Goal: Check status: Check status

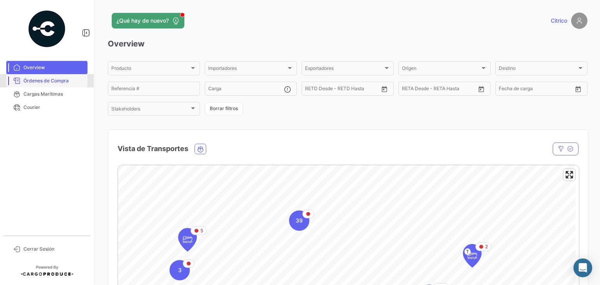
click at [63, 86] on link "Órdenes de Compra" at bounding box center [46, 80] width 81 height 13
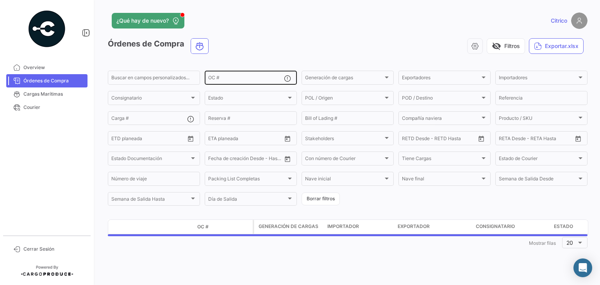
click at [227, 71] on div "OC #" at bounding box center [246, 77] width 76 height 15
paste input "80369122"
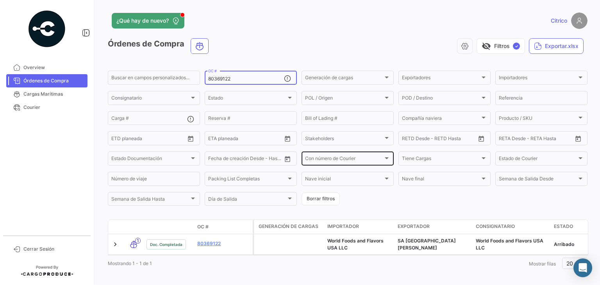
scroll to position [12, 0]
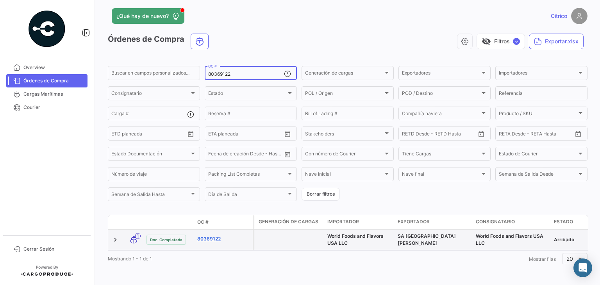
type input "80369122"
click at [211, 236] on link "80369122" at bounding box center [223, 239] width 52 height 7
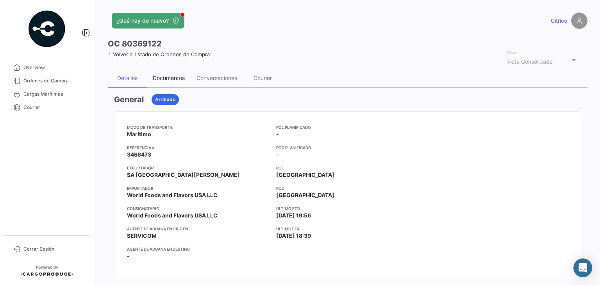
click at [168, 77] on div "Documentos" at bounding box center [169, 78] width 32 height 7
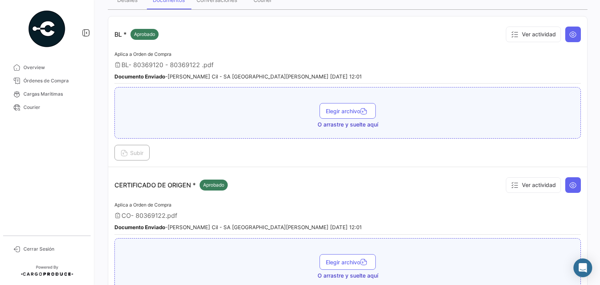
scroll to position [117, 0]
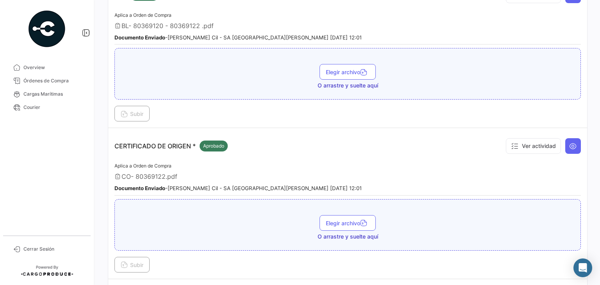
click at [175, 176] on span "CO- 80369122.pdf" at bounding box center [149, 177] width 56 height 8
click at [565, 146] on button at bounding box center [573, 146] width 16 height 16
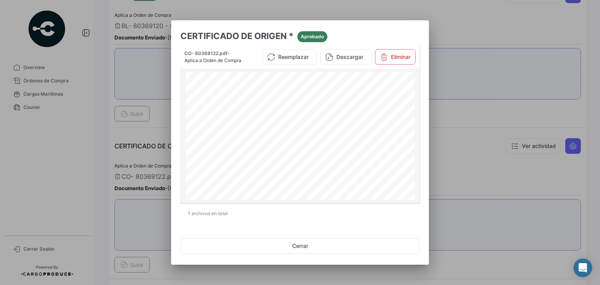
scroll to position [78, 0]
click at [437, 153] on div at bounding box center [300, 142] width 600 height 285
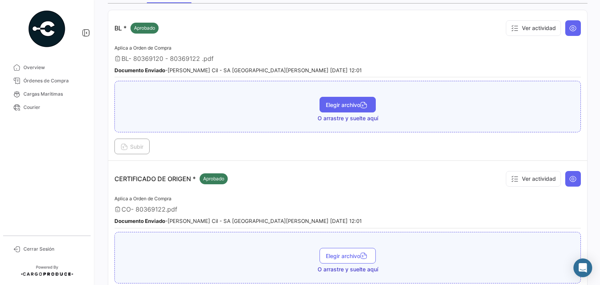
scroll to position [39, 0]
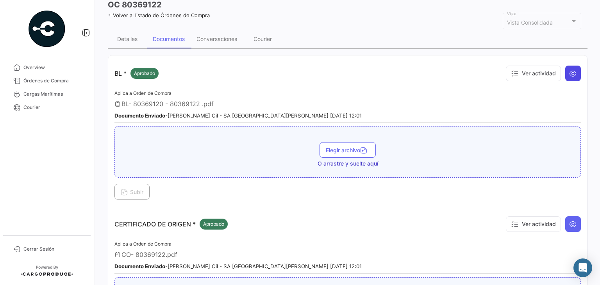
click at [572, 71] on icon at bounding box center [573, 74] width 8 height 8
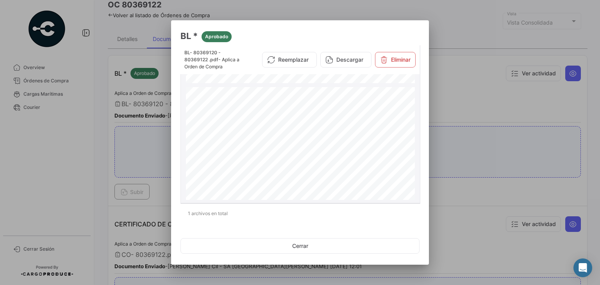
scroll to position [352, 0]
